Goal: Information Seeking & Learning: Find specific fact

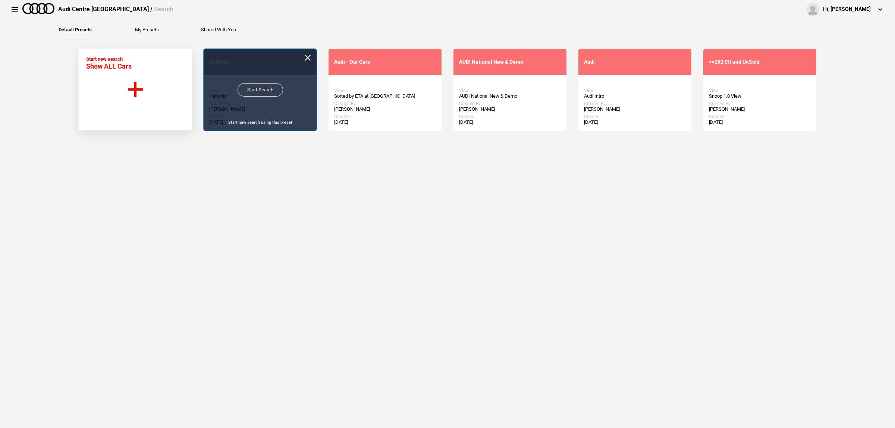
click at [272, 95] on link "Start Search" at bounding box center [260, 89] width 45 height 13
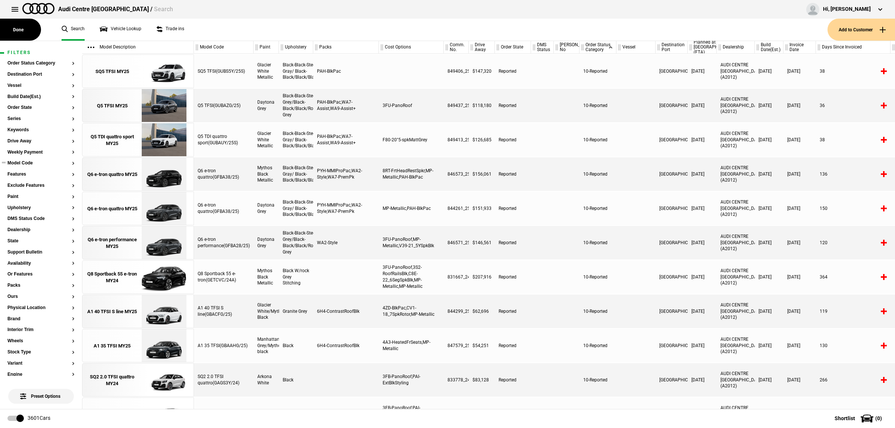
click at [37, 166] on section "Model Code" at bounding box center [40, 166] width 67 height 11
click at [29, 164] on button "Model Code" at bounding box center [40, 163] width 67 height 5
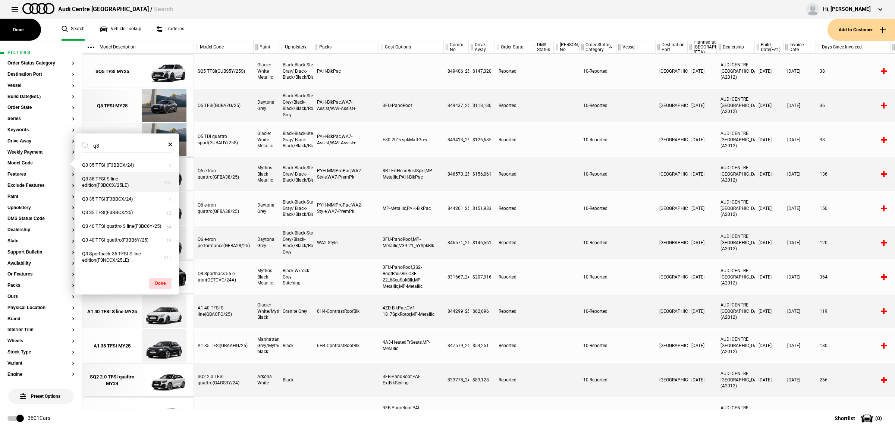
type input "q3"
click at [141, 187] on button "Q3 35 TFSI S line edition(F3BCCX/25LE)" at bounding box center [127, 182] width 104 height 20
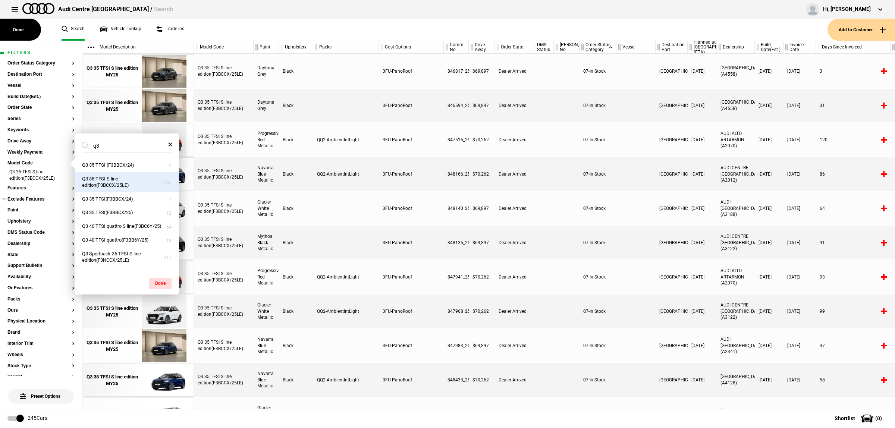
click at [27, 198] on button "Exclude Features" at bounding box center [40, 199] width 67 height 5
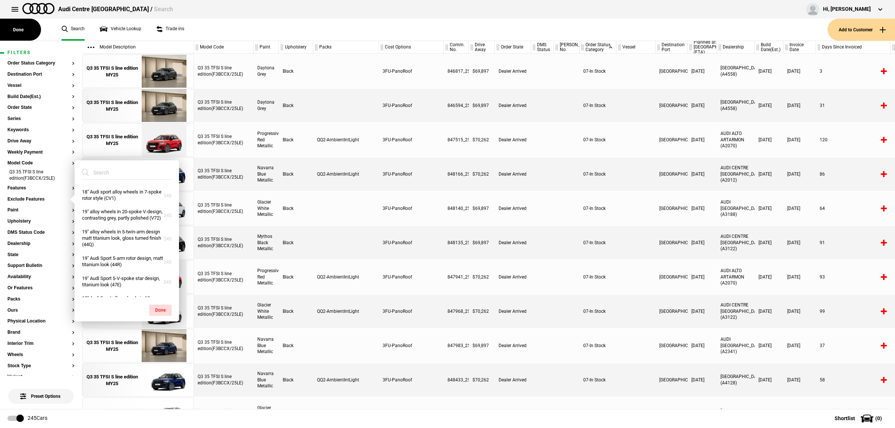
click at [107, 175] on input "search" at bounding box center [122, 172] width 81 height 13
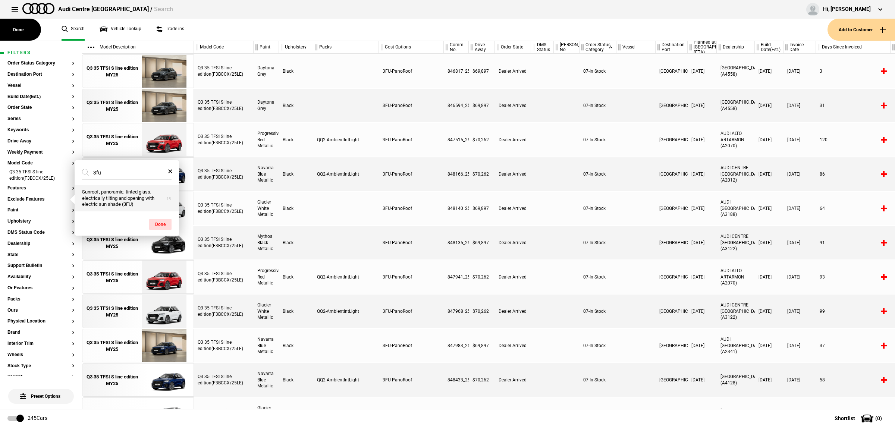
type input "3fu"
click at [117, 194] on button "Sunroof, panoramic, tinted glass, electrically tilting and opening with electri…" at bounding box center [127, 198] width 104 height 26
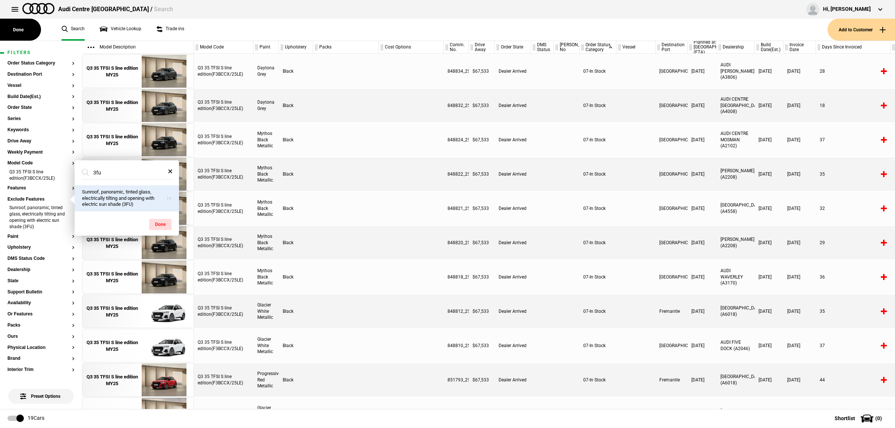
click at [366, 228] on div at bounding box center [346, 243] width 66 height 34
